Goal: Find specific page/section: Find specific page/section

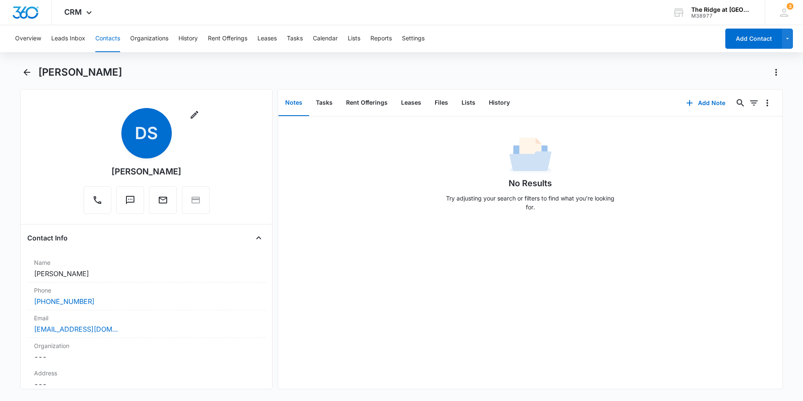
click at [118, 38] on button "Contacts" at bounding box center [107, 38] width 25 height 27
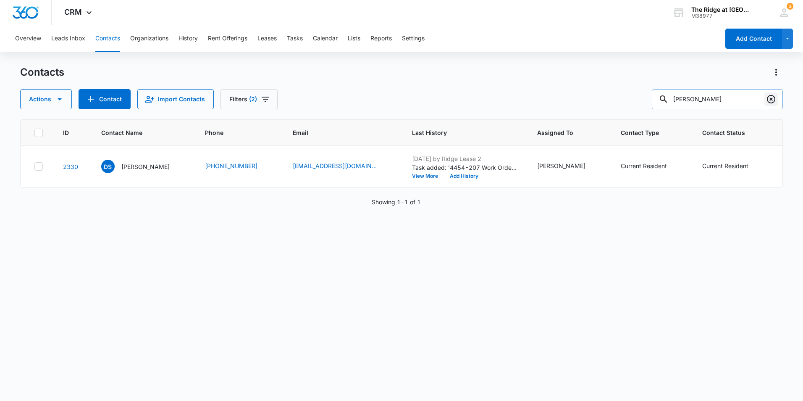
click at [773, 93] on button "Clear" at bounding box center [771, 98] width 13 height 13
click at [774, 98] on div at bounding box center [771, 99] width 13 height 20
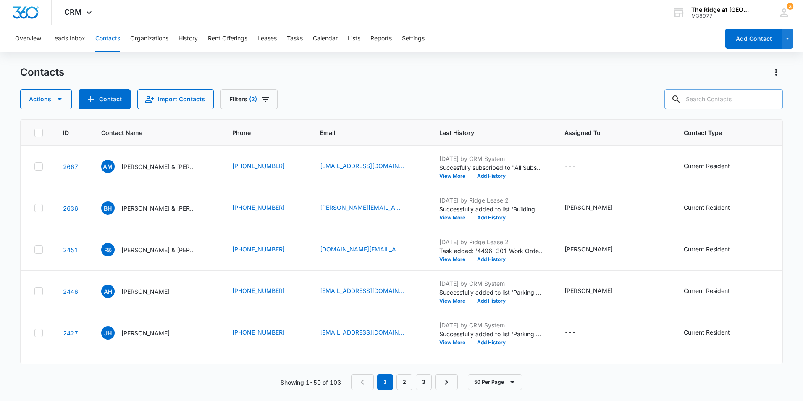
click at [731, 100] on input "text" at bounding box center [724, 99] width 118 height 20
type input "Kam"
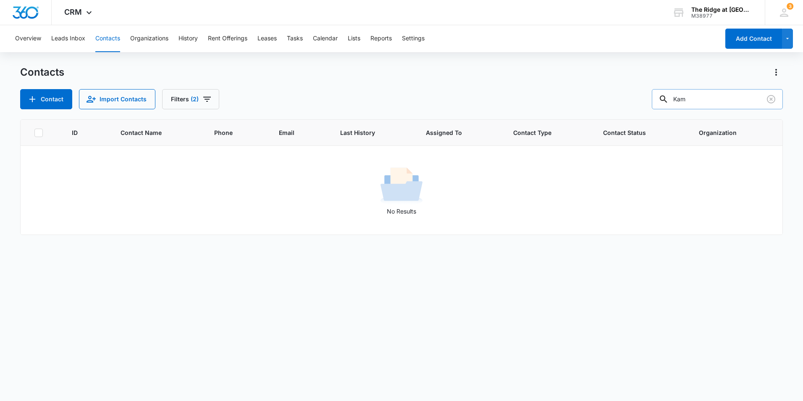
drag, startPoint x: 704, startPoint y: 101, endPoint x: 660, endPoint y: 102, distance: 43.7
click at [660, 102] on input "Kam" at bounding box center [717, 99] width 131 height 20
type input "nasya"
click at [181, 97] on button "Filters (2)" at bounding box center [190, 99] width 57 height 20
click at [259, 242] on icon "Show Custom Filters filters" at bounding box center [261, 239] width 10 height 10
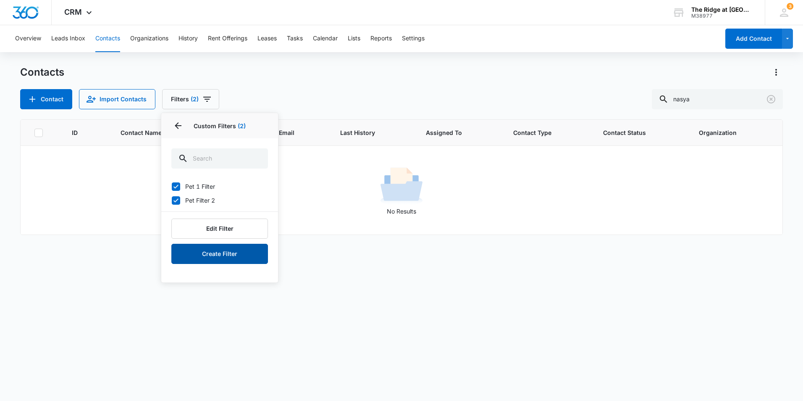
click at [233, 251] on button "Create Filter" at bounding box center [219, 254] width 97 height 20
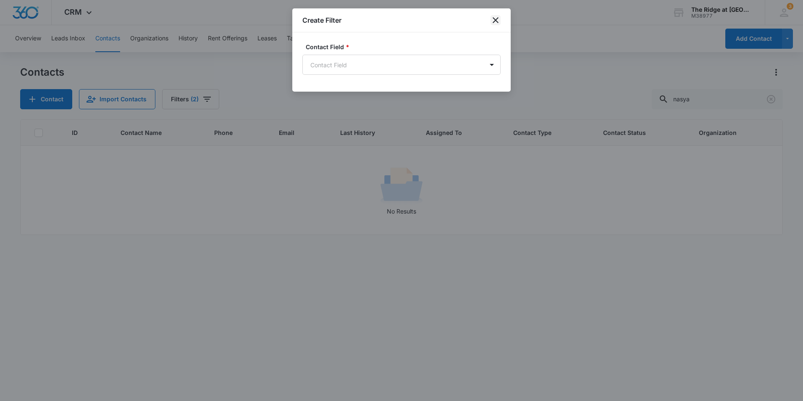
drag, startPoint x: 493, startPoint y: 21, endPoint x: 326, endPoint y: 161, distance: 217.4
click at [492, 23] on icon "close" at bounding box center [496, 20] width 10 height 10
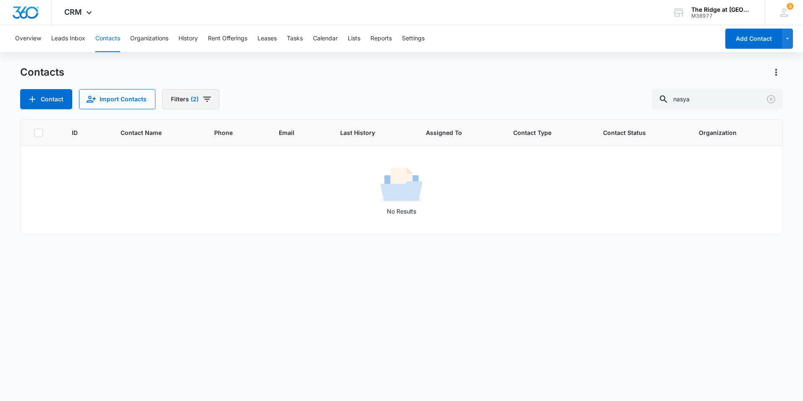
click at [208, 96] on icon "Filters" at bounding box center [207, 99] width 10 height 10
click at [228, 270] on button "Clear All" at bounding box center [219, 269] width 97 height 16
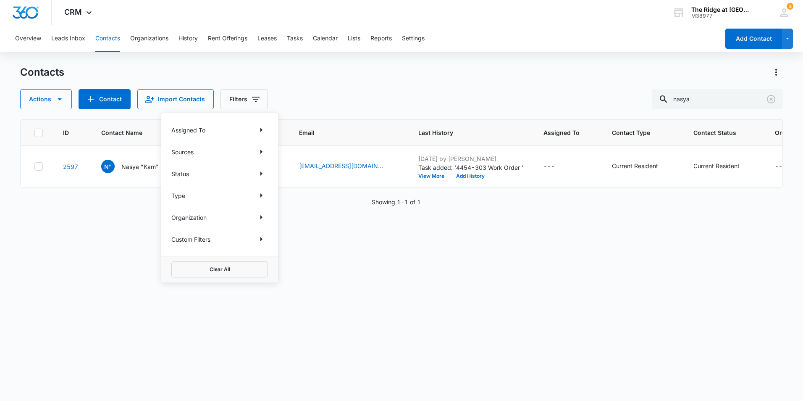
click at [428, 260] on div "ID Contact Name Phone Email Last History Assigned To Contact Type Contact Statu…" at bounding box center [401, 254] width 763 height 271
click at [147, 162] on p "Nasya "Kam" Hilton" at bounding box center [148, 166] width 55 height 9
